Goal: Check status: Check status

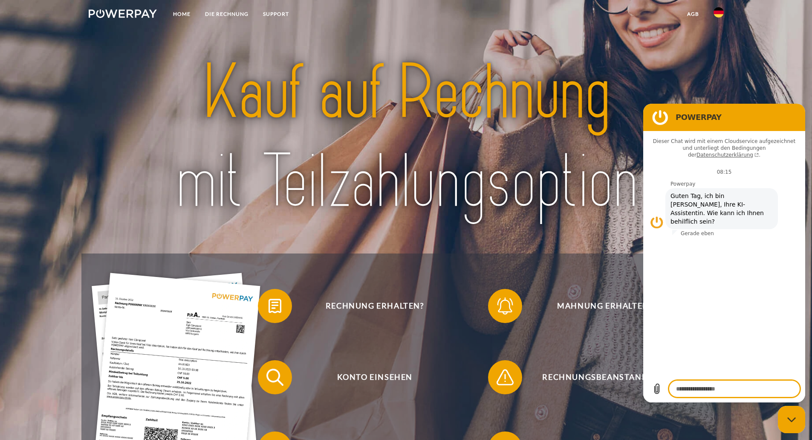
click at [218, 17] on link "DIE RECHNUNG" at bounding box center [227, 13] width 58 height 15
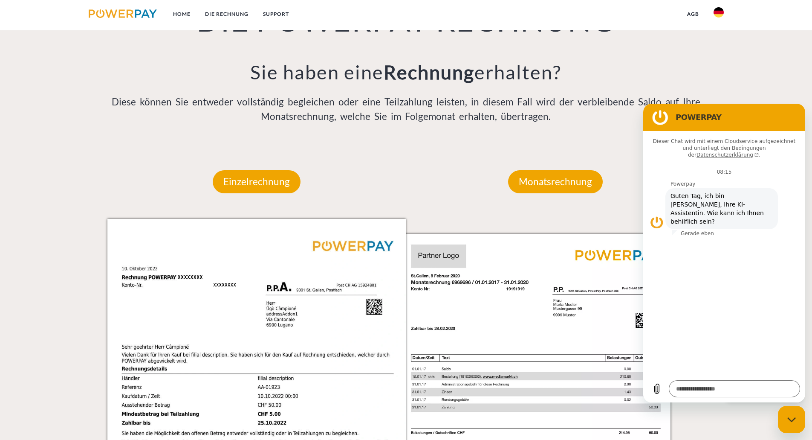
scroll to position [629, 0]
click at [546, 185] on p "Monatsrechnung" at bounding box center [555, 181] width 95 height 23
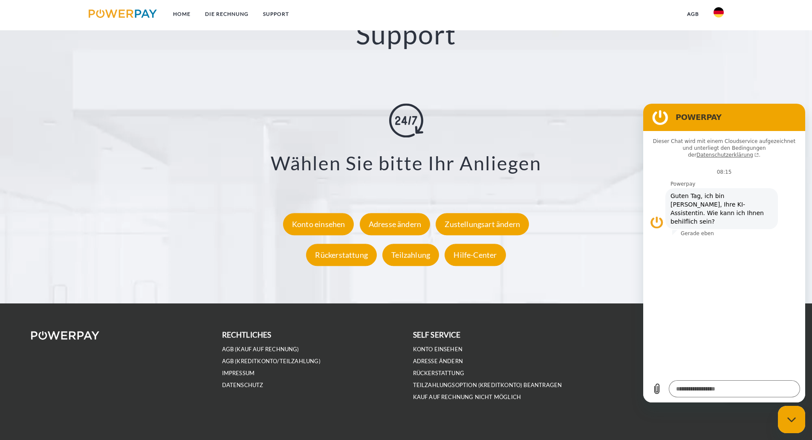
scroll to position [1541, 0]
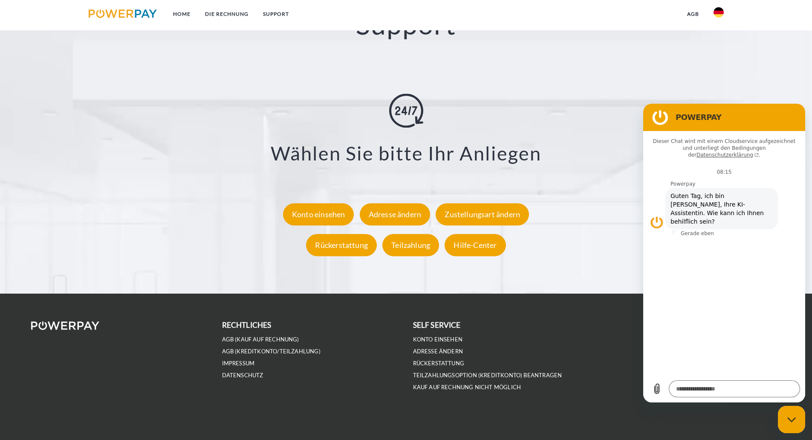
click at [331, 215] on div "Konto einsehen" at bounding box center [318, 214] width 71 height 22
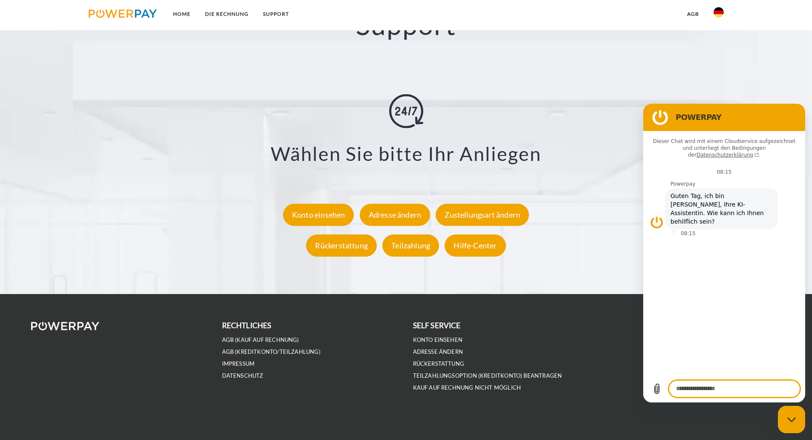
scroll to position [1541, 0]
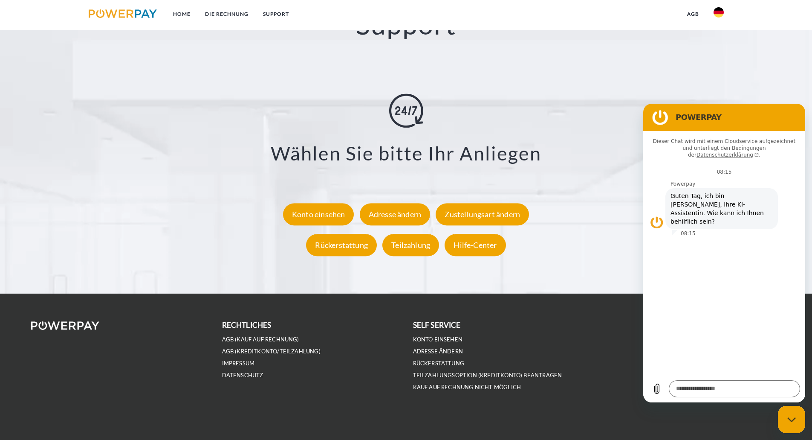
click at [339, 216] on div "Konto einsehen" at bounding box center [318, 214] width 71 height 22
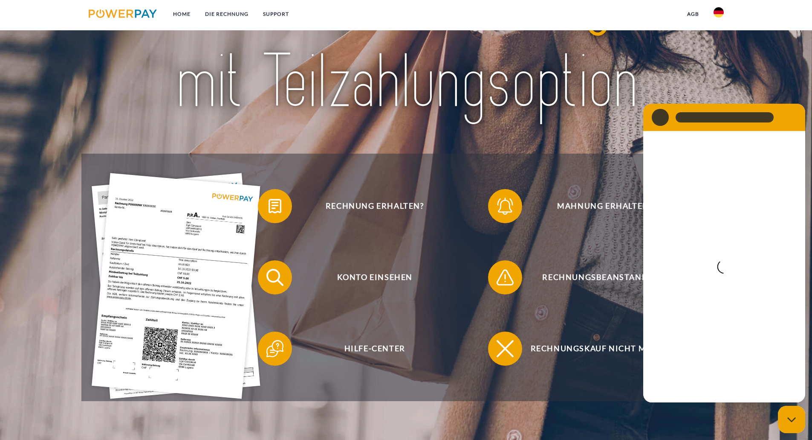
scroll to position [100, 0]
